Goal: Find specific page/section: Find specific page/section

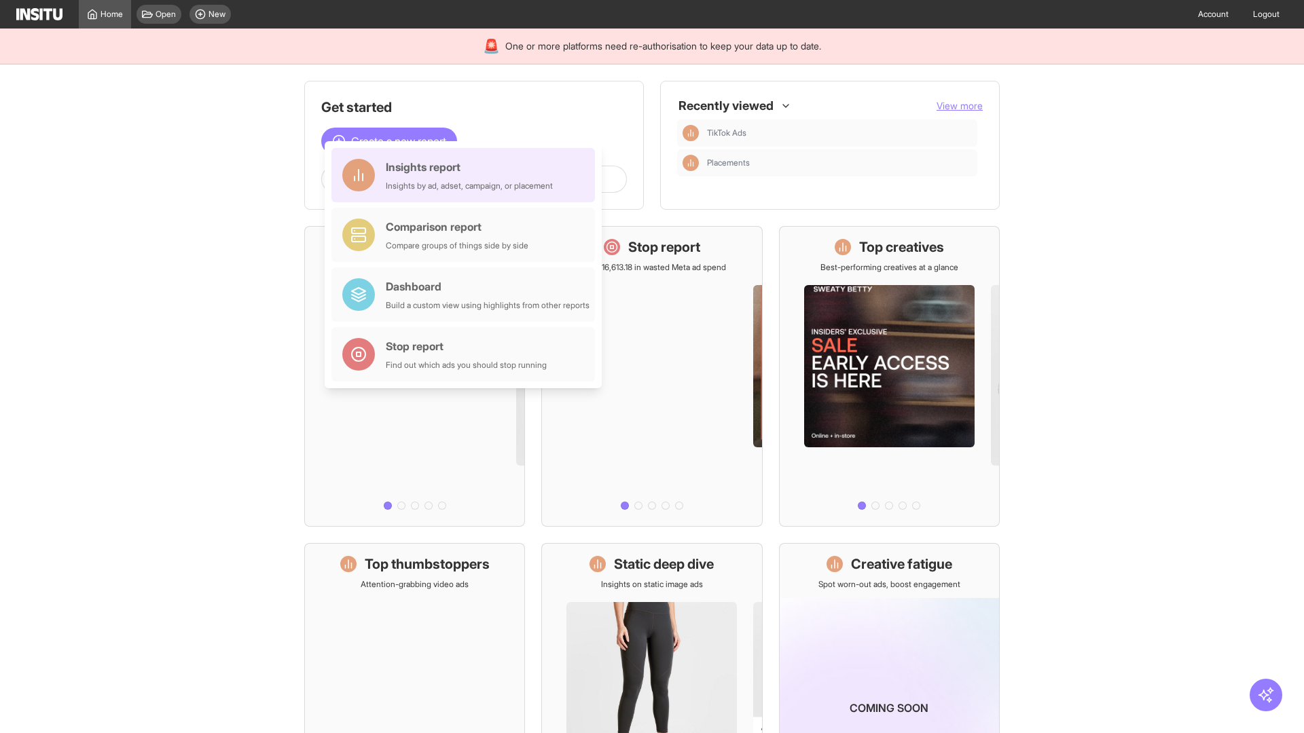
click at [466, 175] on div "Insights report Insights by ad, adset, campaign, or placement" at bounding box center [469, 175] width 167 height 33
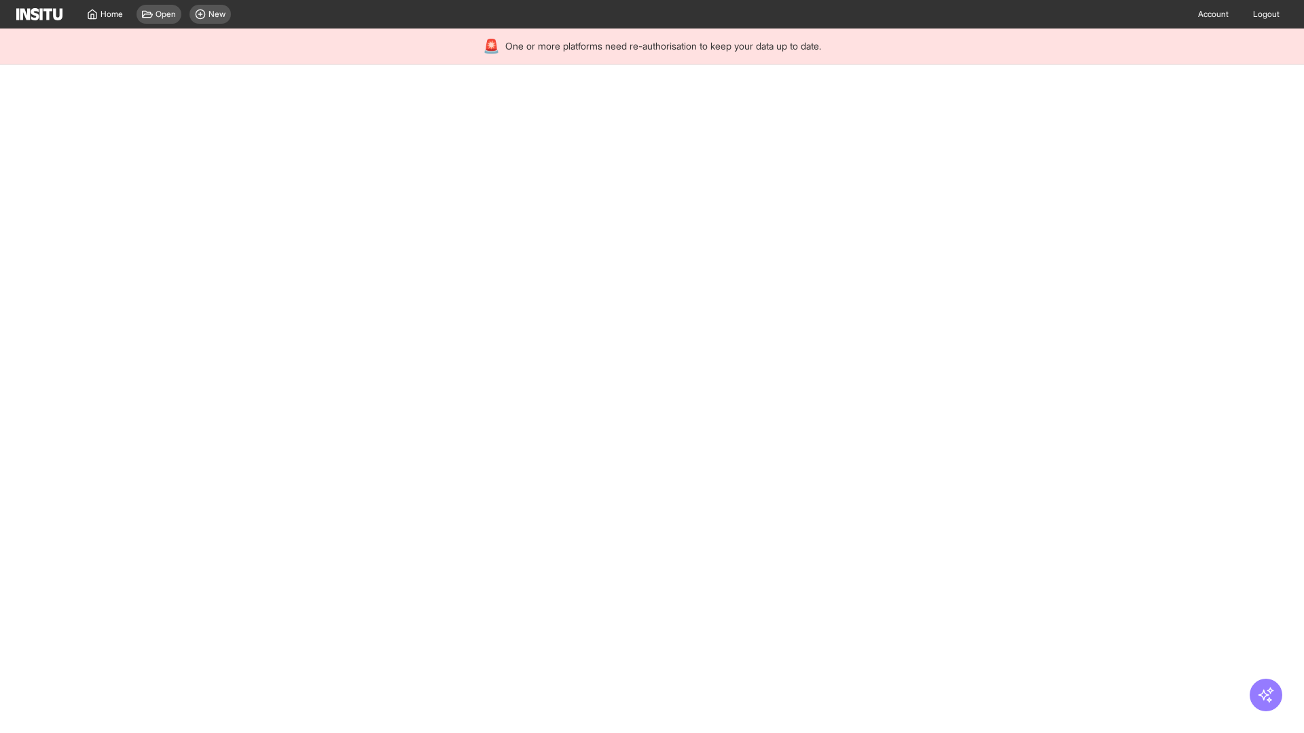
select select "**"
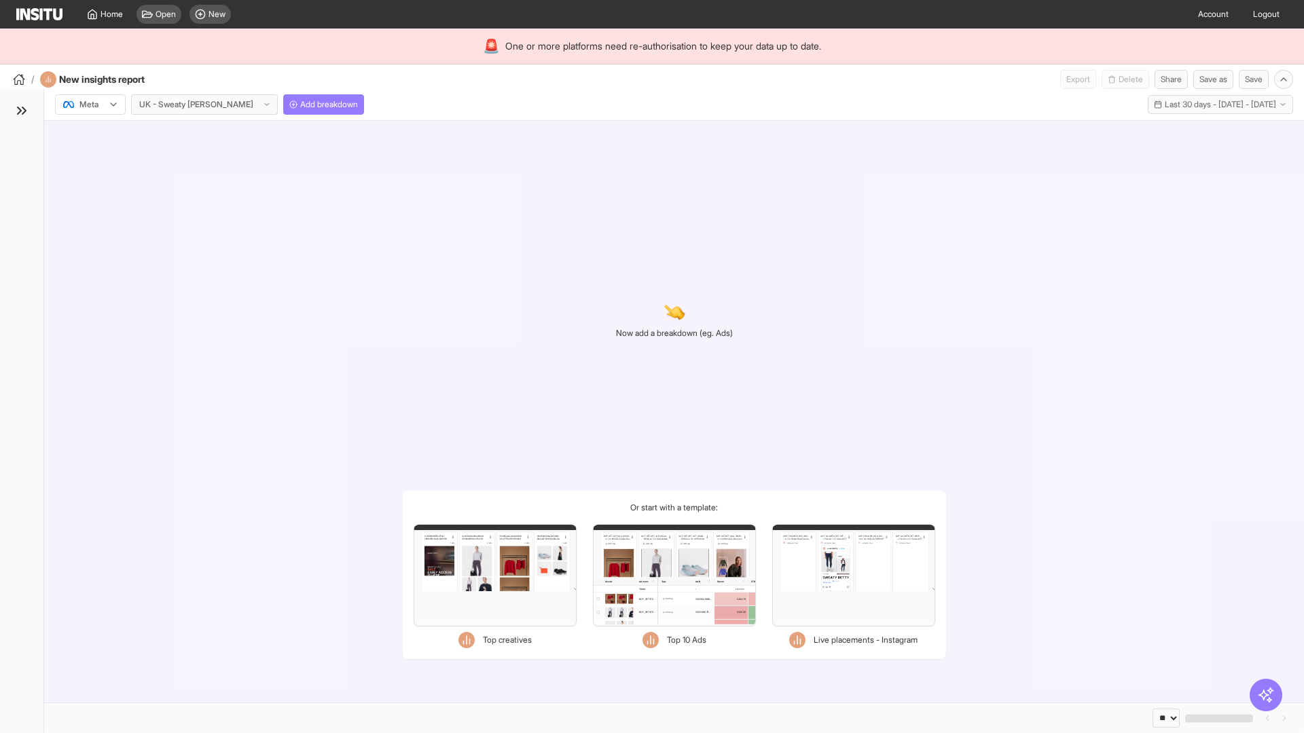
click at [90, 105] on div at bounding box center [81, 105] width 38 height 14
